Goal: Transaction & Acquisition: Share content

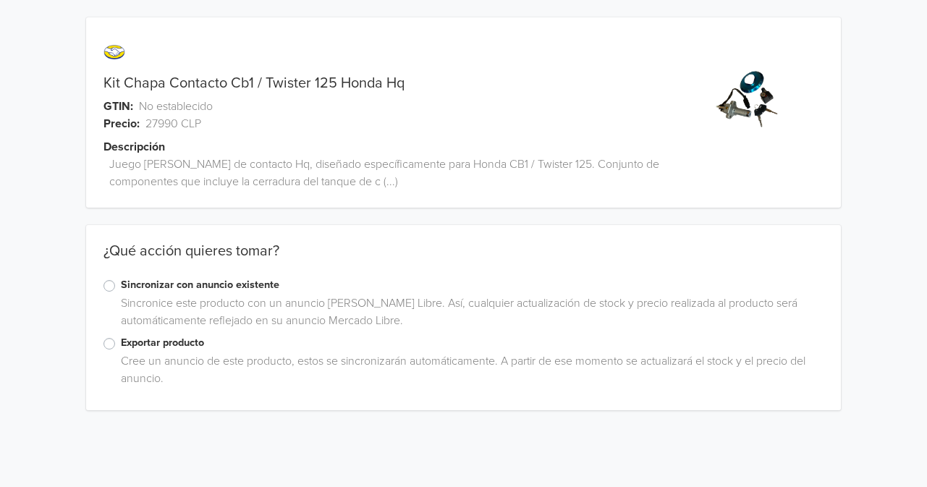
click at [121, 346] on label "Exportar producto" at bounding box center [472, 343] width 703 height 16
click at [0, 0] on input "Exportar producto" at bounding box center [0, 0] width 0 height 0
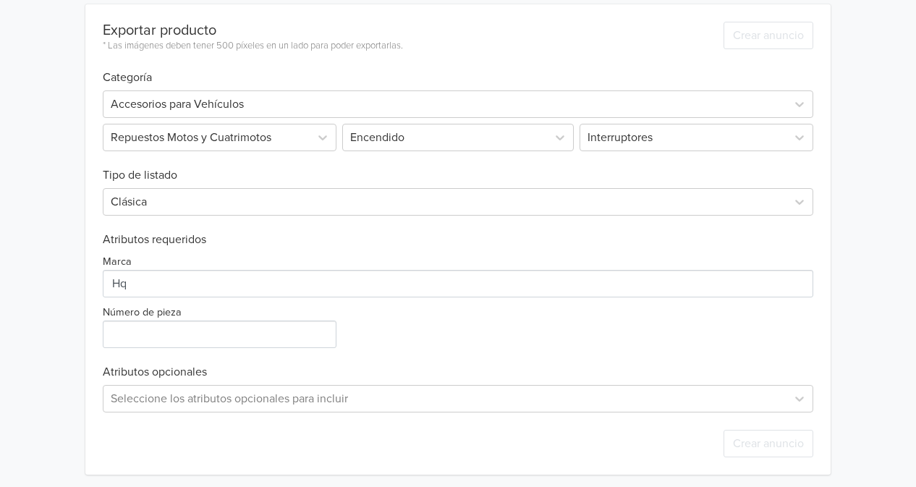
scroll to position [428, 0]
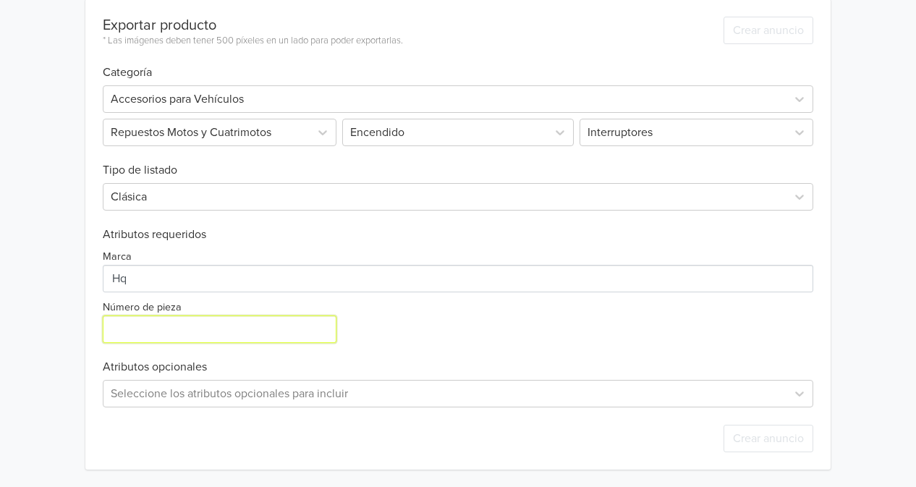
click at [249, 331] on input "Número de pieza" at bounding box center [220, 330] width 234 height 28
paste input "AC008"
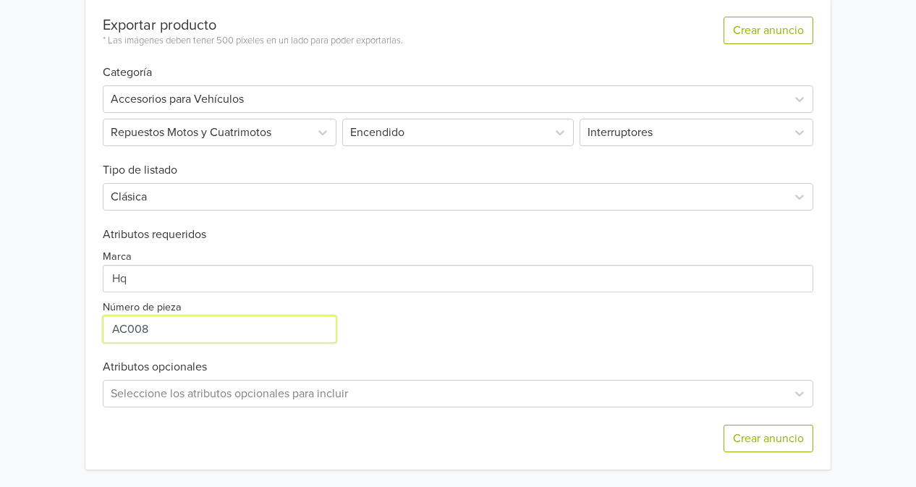
type input "AC008"
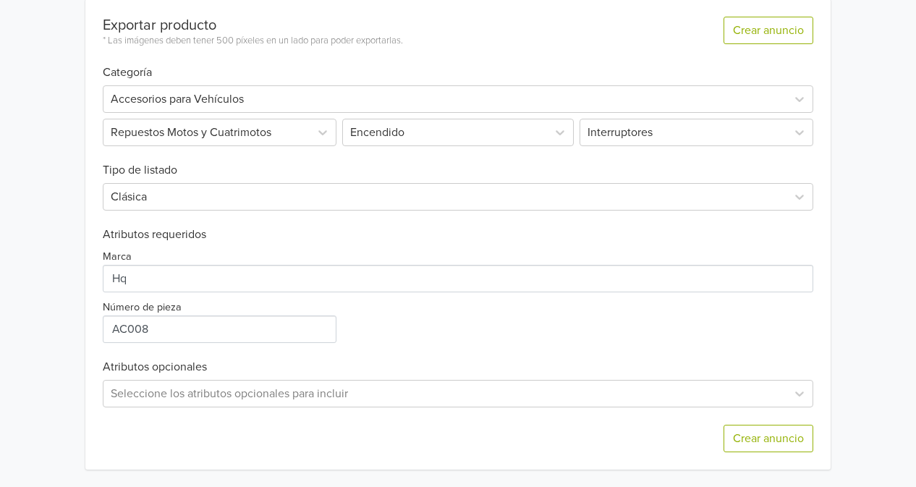
click at [433, 331] on div "Marca Número de pieza" at bounding box center [458, 292] width 711 height 101
click at [767, 435] on button "Crear anuncio" at bounding box center [769, 439] width 90 height 28
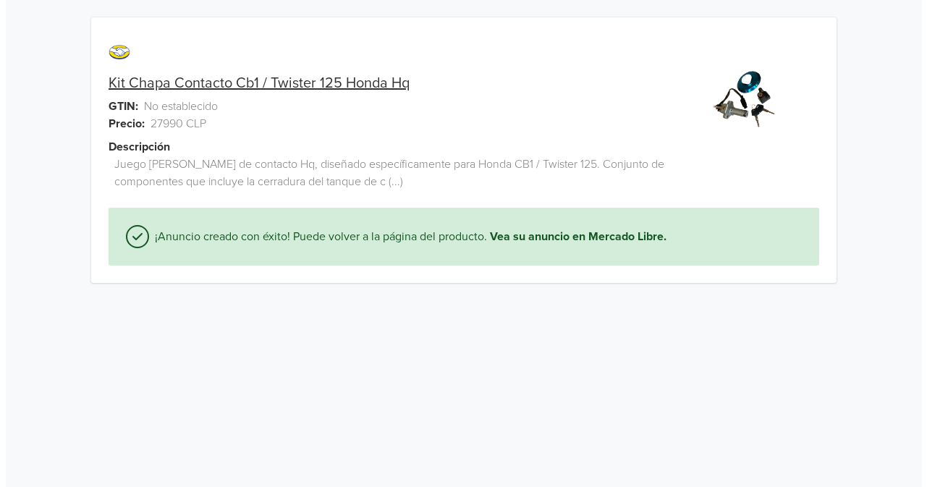
scroll to position [0, 0]
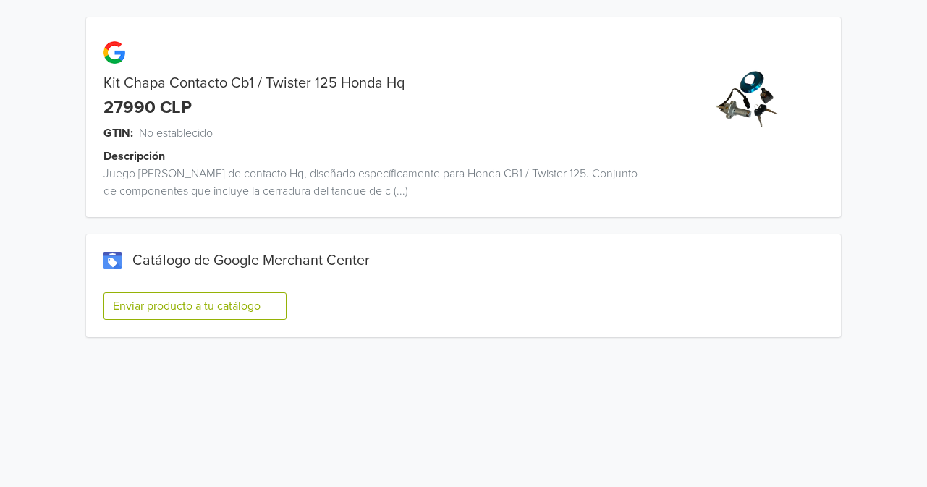
click at [168, 301] on button "Enviar producto a tu catálogo" at bounding box center [194, 306] width 183 height 28
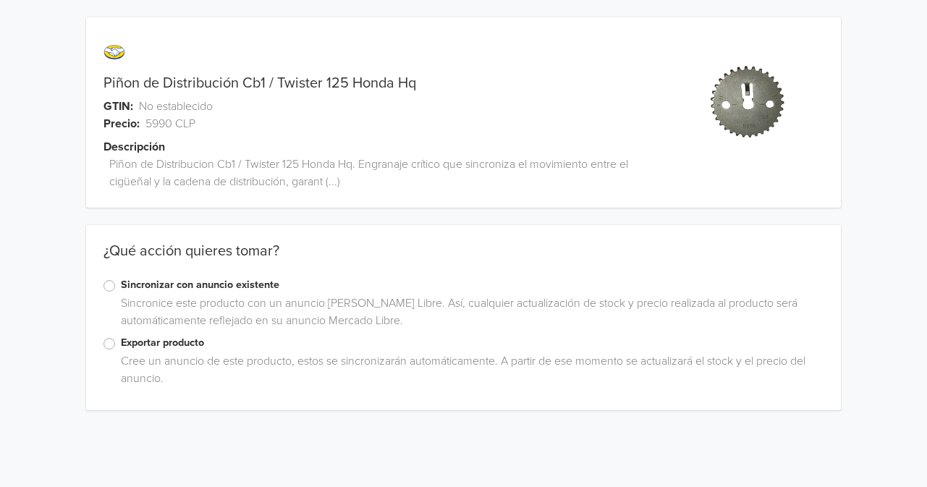
click at [121, 344] on label "Exportar producto" at bounding box center [472, 343] width 703 height 16
click at [0, 0] on input "Exportar producto" at bounding box center [0, 0] width 0 height 0
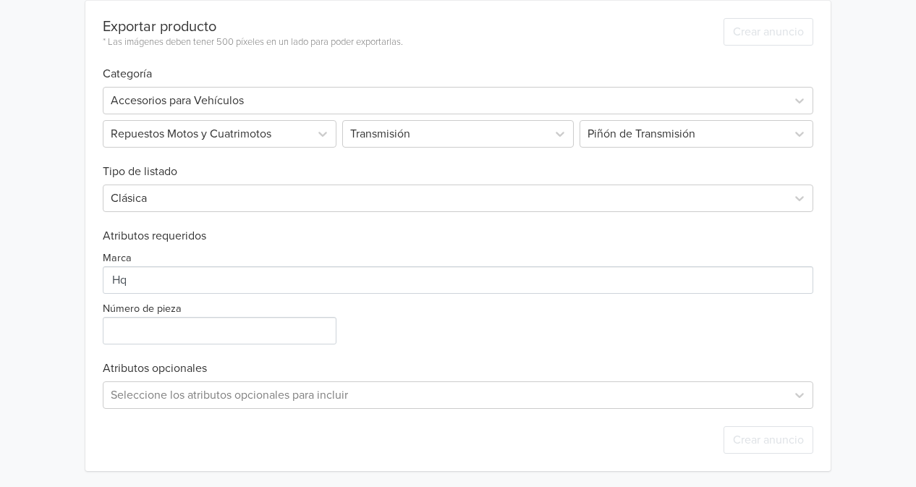
scroll to position [428, 0]
click at [258, 314] on div "Número de pieza" at bounding box center [221, 320] width 237 height 45
click at [255, 324] on input "Número de pieza" at bounding box center [220, 330] width 234 height 28
paste input "N028"
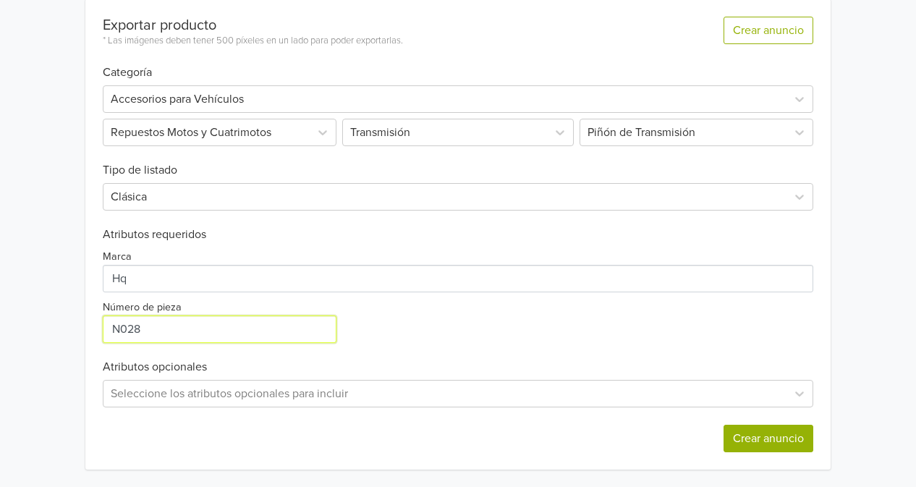
type input "N028"
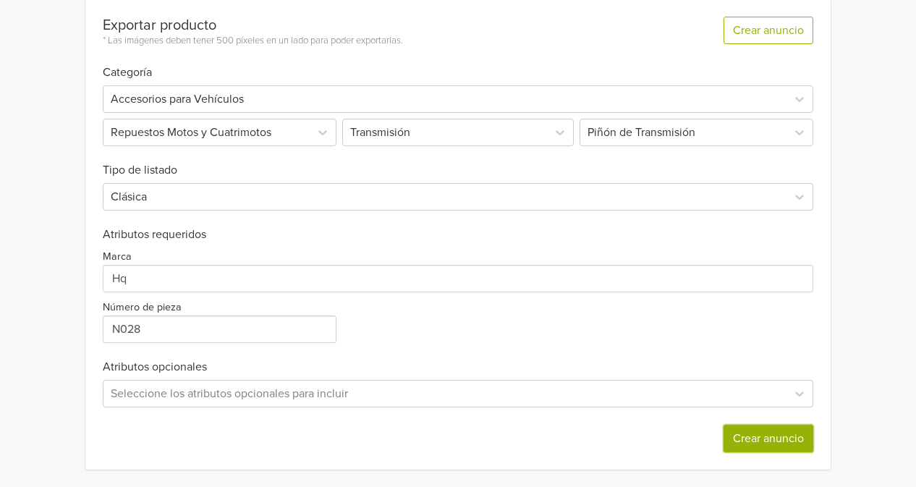
click at [754, 434] on button "Crear anuncio" at bounding box center [769, 439] width 90 height 28
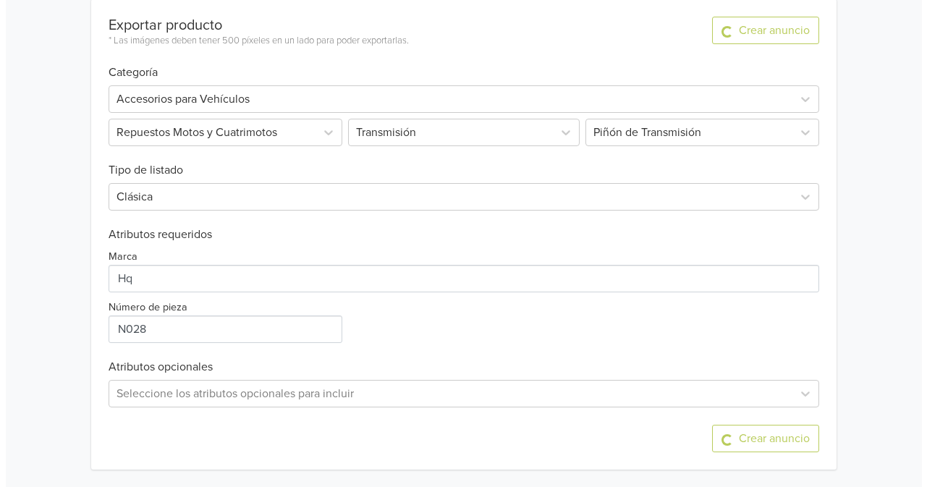
scroll to position [0, 0]
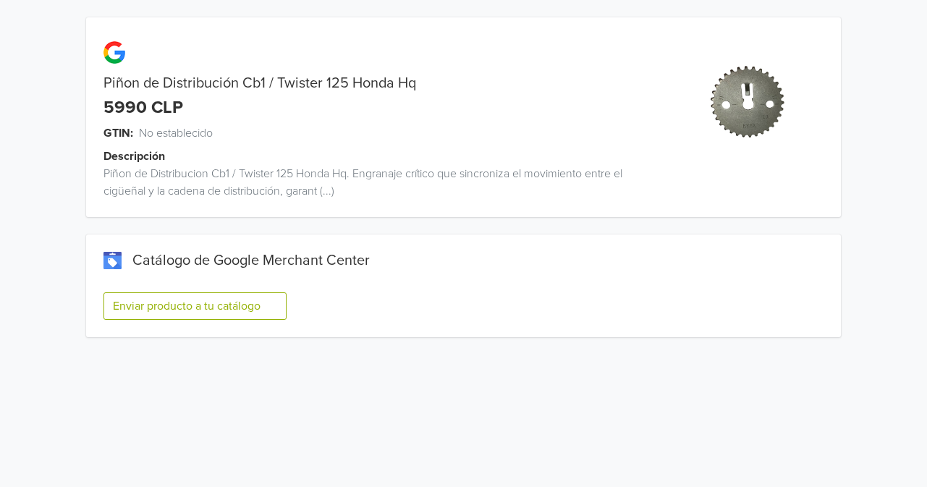
click at [161, 310] on button "Enviar producto a tu catálogo" at bounding box center [194, 306] width 183 height 28
